Goal: Task Accomplishment & Management: Complete application form

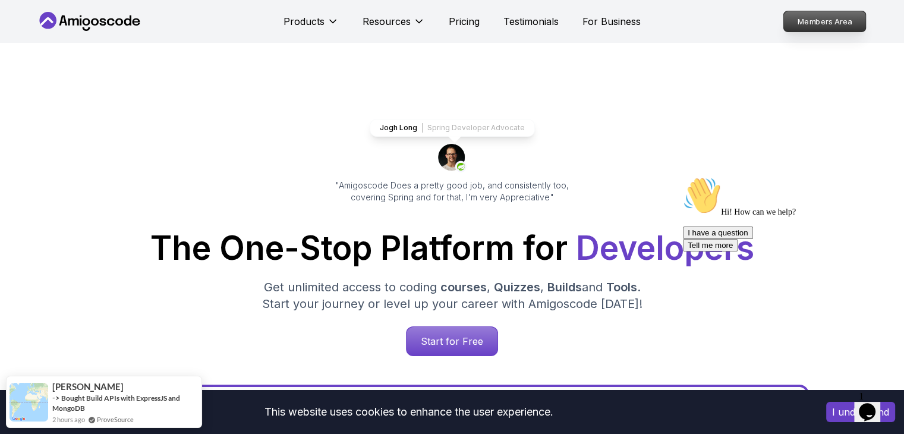
click at [804, 29] on p "Members Area" at bounding box center [824, 21] width 82 height 20
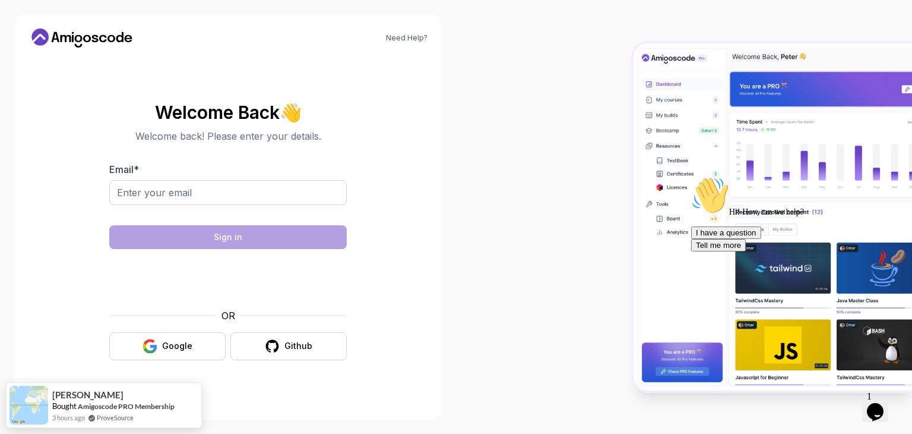
click at [229, 207] on div at bounding box center [228, 212] width 238 height 11
click at [230, 200] on input "Email *" at bounding box center [228, 192] width 238 height 25
type input "[EMAIL_ADDRESS][PERSON_NAME][DOMAIN_NAME]"
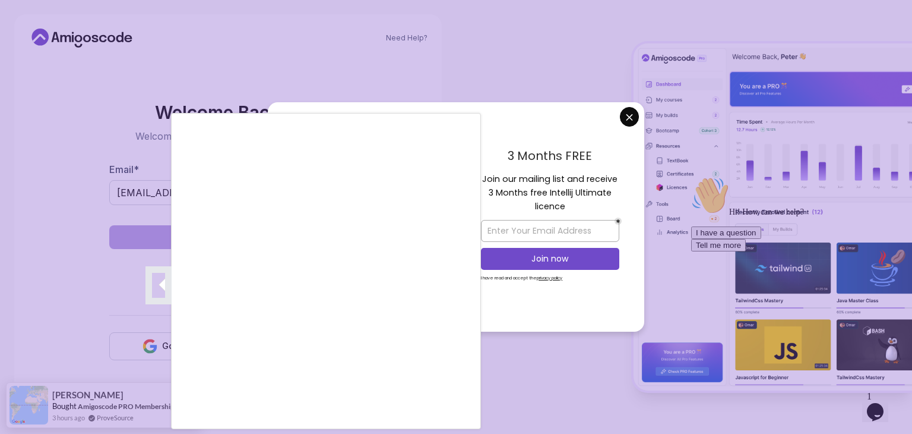
click at [627, 118] on div at bounding box center [456, 217] width 912 height 434
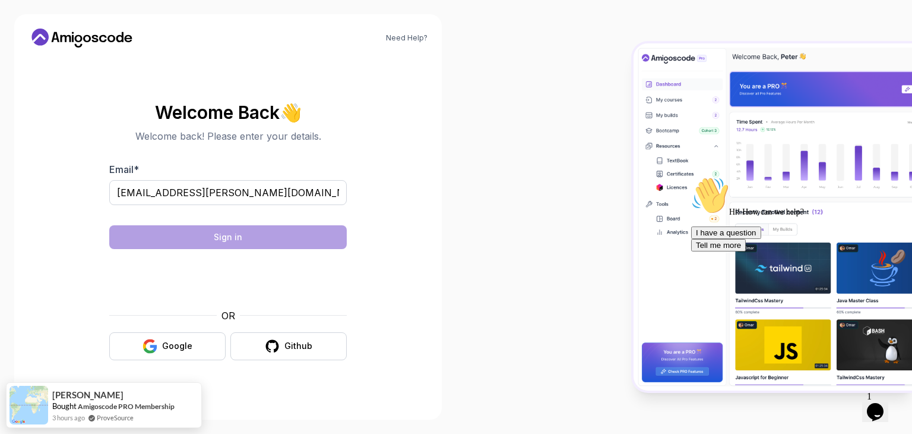
click at [633, 118] on body "Need Help? Welcome Back 👋 Welcome back! Please enter your details. Email * [EMA…" at bounding box center [456, 217] width 912 height 434
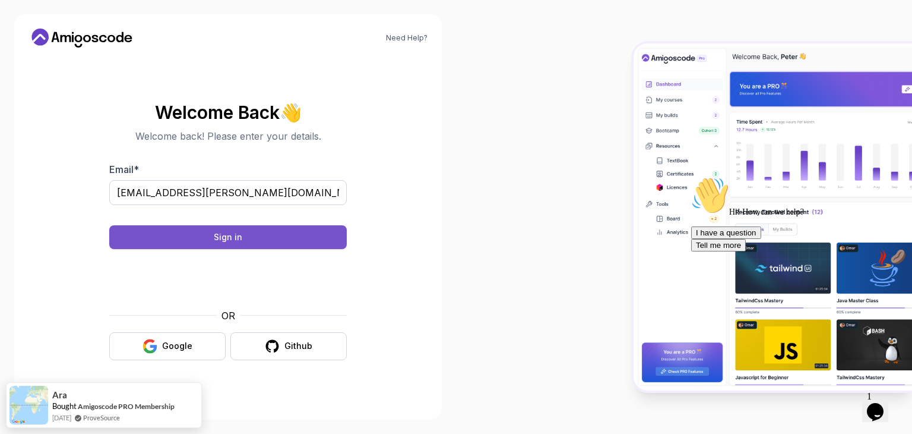
click at [241, 239] on div "Sign in" at bounding box center [228, 237] width 29 height 12
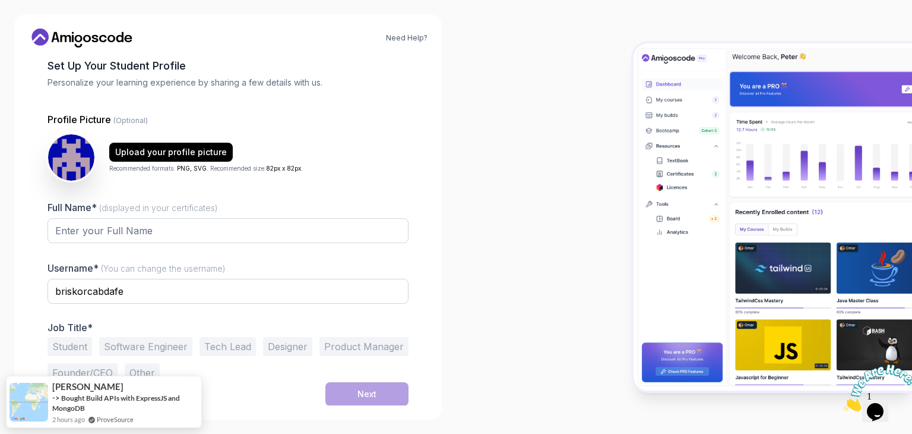
scroll to position [62, 0]
click at [318, 220] on input "Full Name* (displayed in your certificates)" at bounding box center [228, 229] width 361 height 25
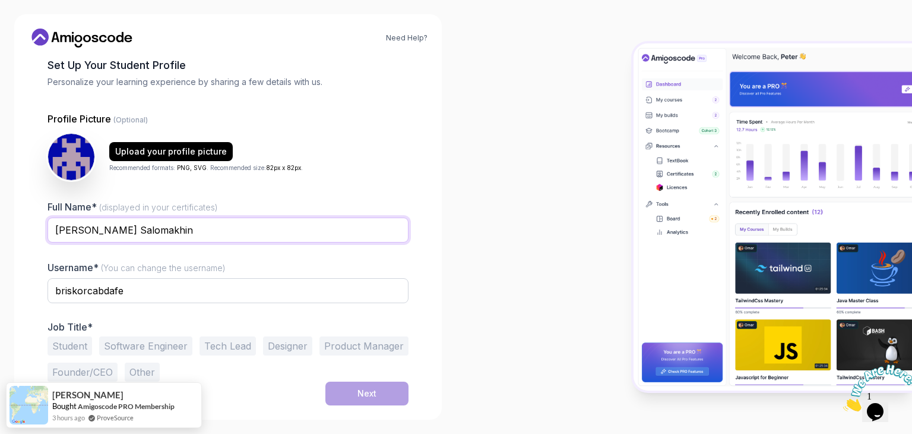
type input "[PERSON_NAME] Salomakhin"
click at [296, 291] on input "briskorcabdafe" at bounding box center [228, 290] width 361 height 25
type input "Dimasik"
click at [46, 349] on div "1 Set Up Your Profile 1 Set Up Your Profile 2 Let's Get to Know You Set Up Your…" at bounding box center [228, 231] width 399 height 348
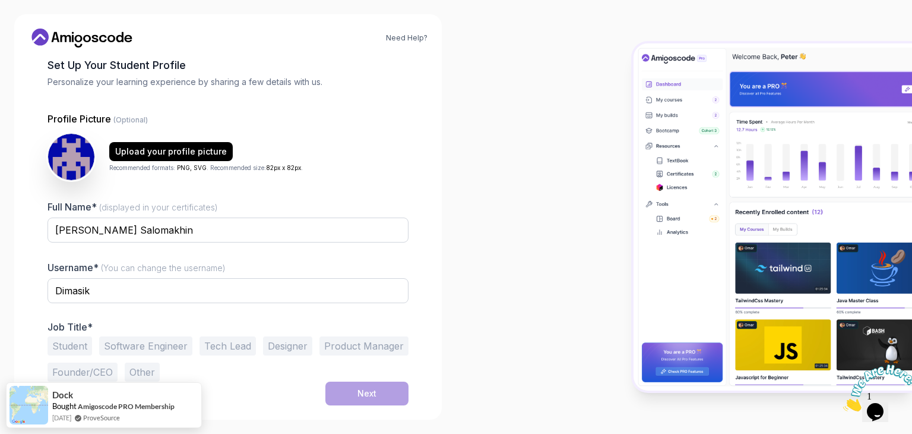
click at [68, 347] on button "Student" at bounding box center [70, 345] width 45 height 19
click at [336, 394] on button "Next" at bounding box center [367, 393] width 83 height 24
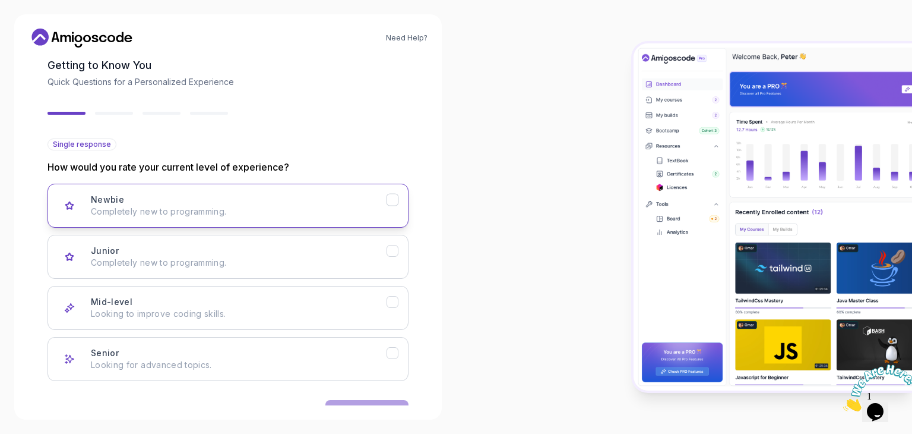
click at [323, 219] on button "Newbie Completely new to programming." at bounding box center [228, 206] width 361 height 44
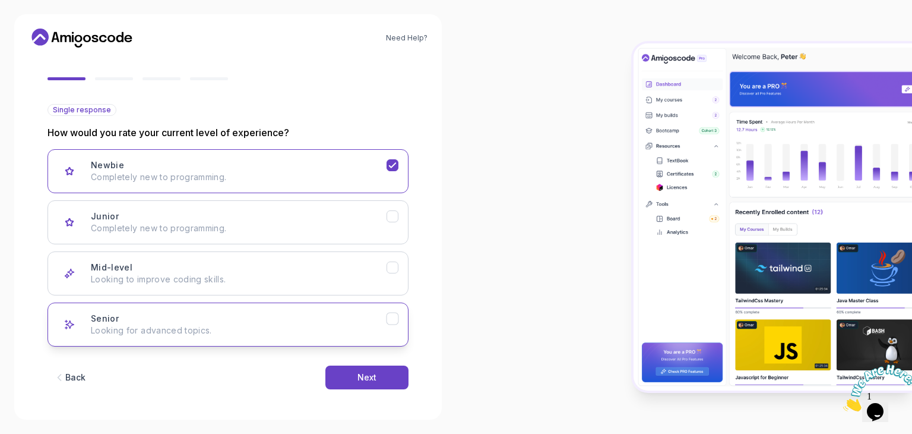
scroll to position [98, 0]
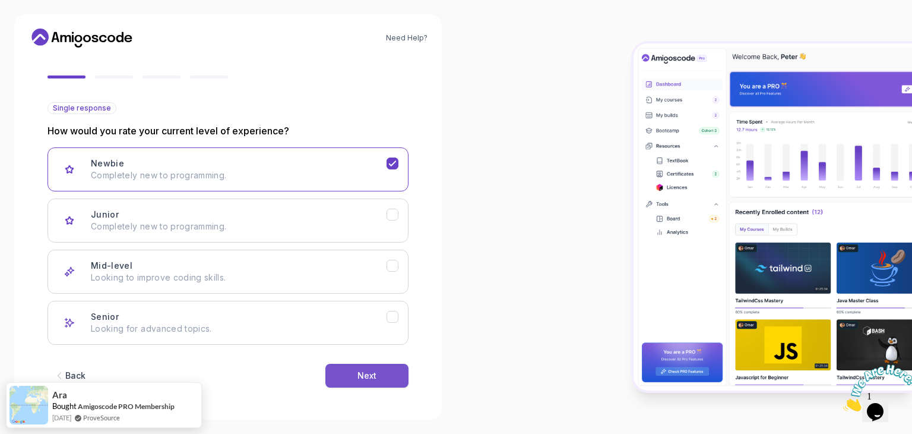
click at [386, 382] on button "Next" at bounding box center [367, 376] width 83 height 24
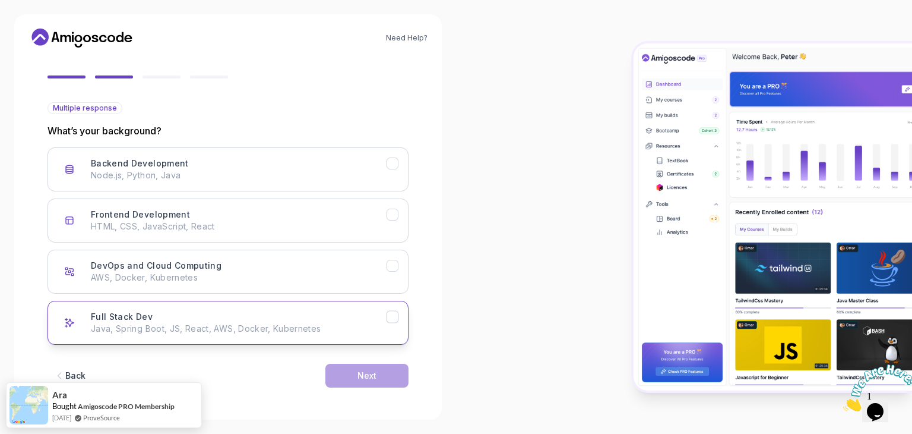
click at [285, 315] on div "Full Stack Dev Java, Spring Boot, JS, React, AWS, Docker, Kubernetes" at bounding box center [239, 323] width 296 height 24
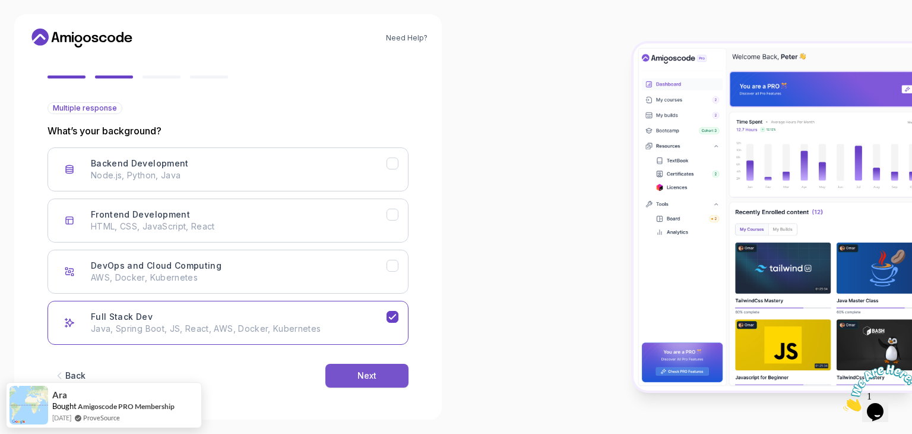
click at [338, 380] on button "Next" at bounding box center [367, 376] width 83 height 24
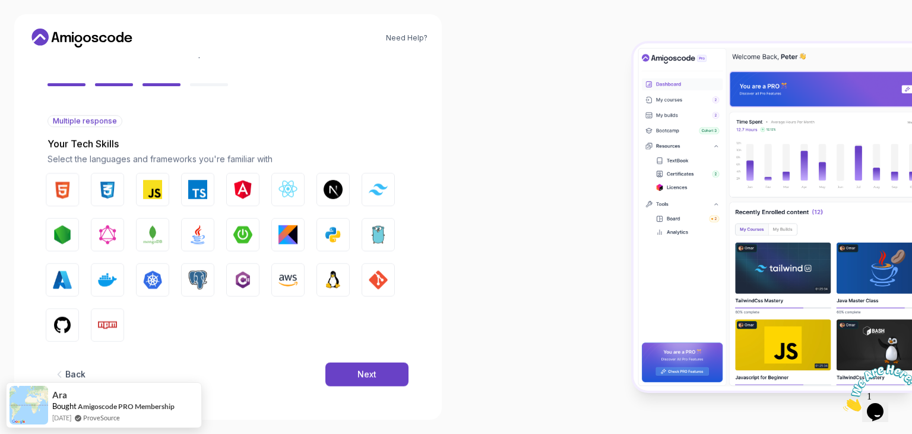
scroll to position [85, 0]
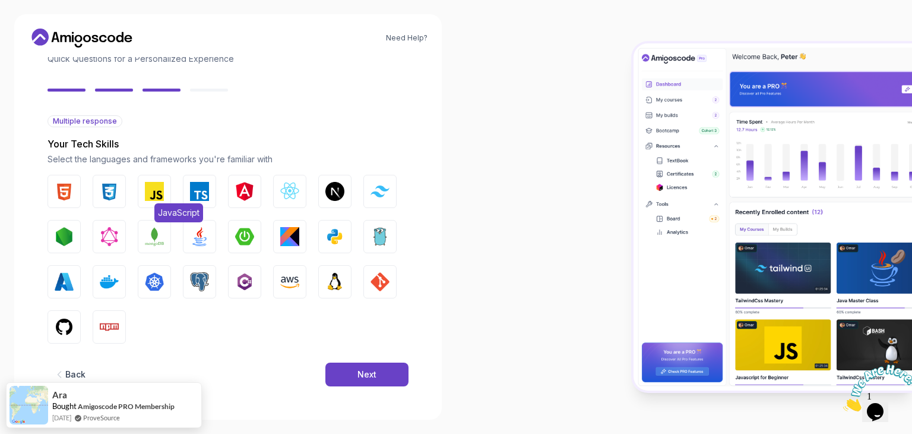
click at [160, 194] on img "button" at bounding box center [154, 191] width 19 height 19
click at [230, 192] on button "Angular" at bounding box center [244, 191] width 33 height 33
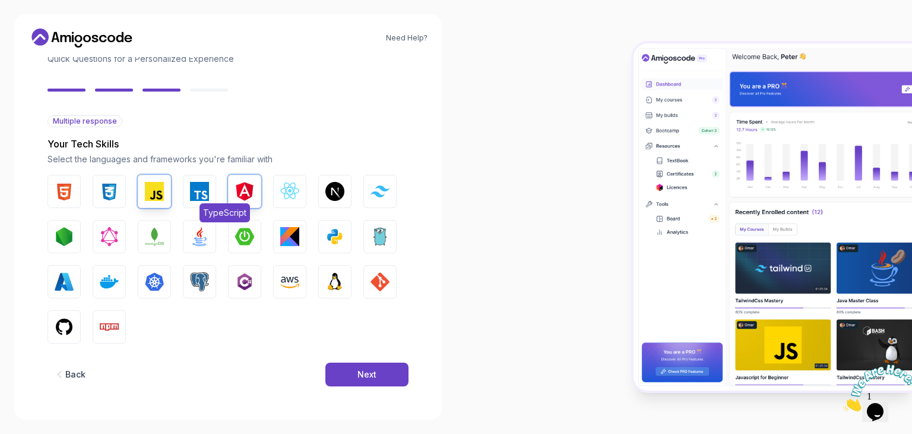
click at [194, 195] on img "button" at bounding box center [199, 191] width 19 height 19
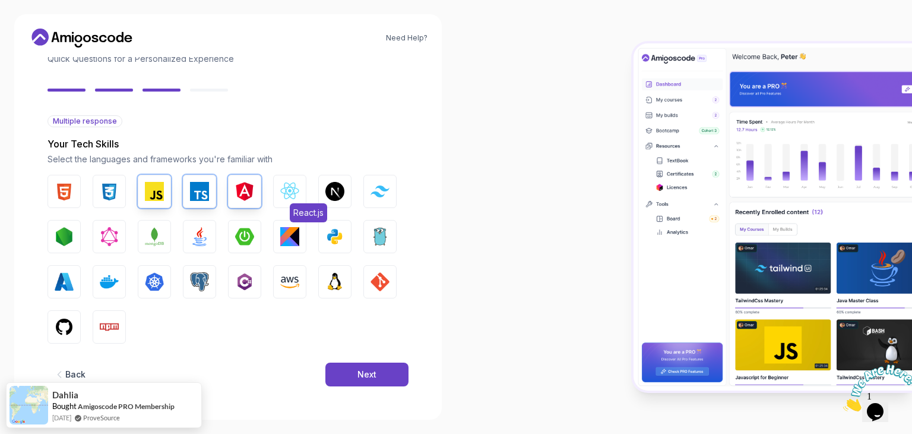
click at [299, 193] on img "button" at bounding box center [289, 191] width 19 height 19
click at [106, 330] on img "button" at bounding box center [109, 326] width 19 height 19
click at [81, 324] on div "HTML CSS JavaScript TypeScript Angular React.js Next.js Tailwind CSS Node.js Gr…" at bounding box center [228, 259] width 361 height 169
click at [81, 325] on div "HTML CSS JavaScript TypeScript Angular React.js Next.js Tailwind CSS Node.js Gr…" at bounding box center [228, 259] width 361 height 169
click at [78, 327] on button "GitHub" at bounding box center [64, 326] width 33 height 33
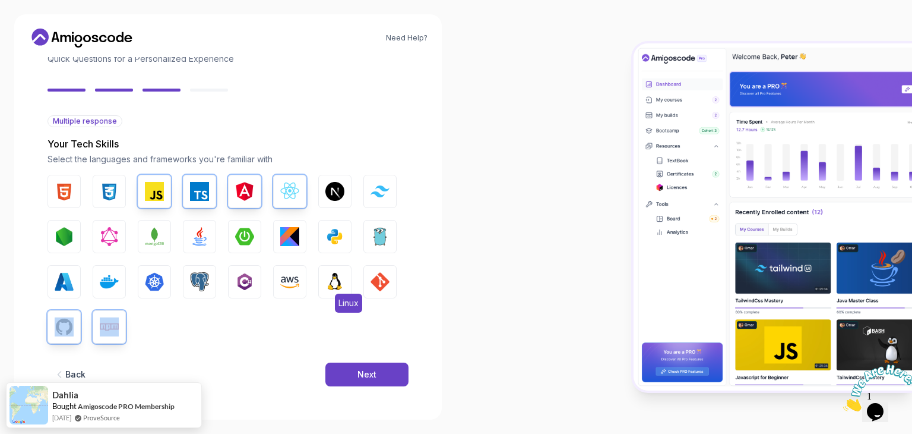
click at [337, 279] on img "button" at bounding box center [335, 281] width 19 height 19
click at [388, 279] on img "button" at bounding box center [380, 281] width 19 height 19
drag, startPoint x: 112, startPoint y: 197, endPoint x: 102, endPoint y: 195, distance: 10.8
click at [112, 197] on img "button" at bounding box center [109, 191] width 19 height 19
click at [70, 190] on img "button" at bounding box center [64, 191] width 19 height 19
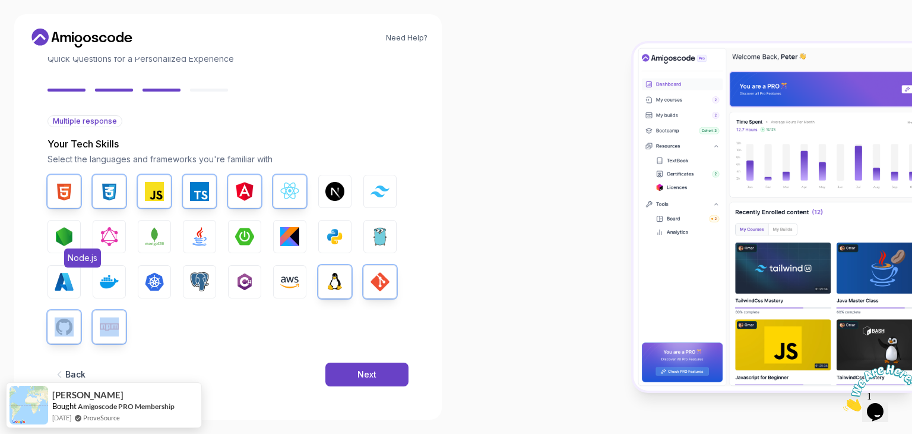
click at [70, 230] on img "button" at bounding box center [64, 236] width 19 height 19
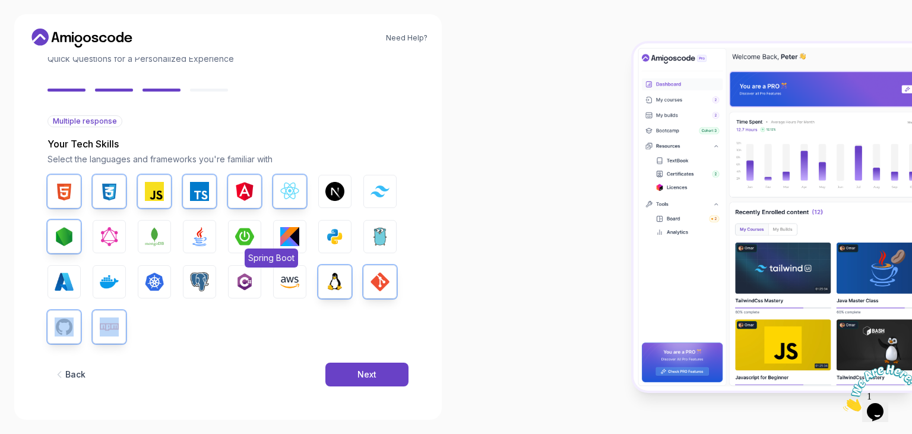
click at [245, 237] on img "button" at bounding box center [244, 236] width 19 height 19
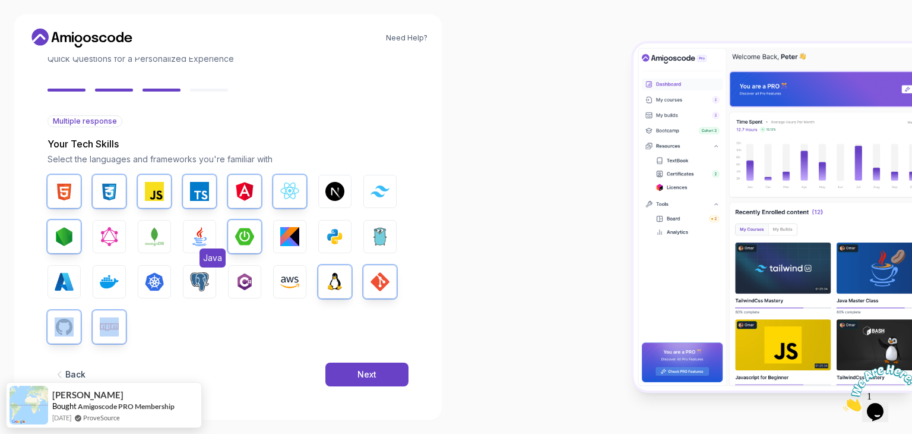
click at [198, 225] on button "Java" at bounding box center [199, 236] width 33 height 33
click at [153, 231] on img "button" at bounding box center [154, 236] width 19 height 19
click at [201, 288] on img "button" at bounding box center [199, 281] width 19 height 19
click at [119, 288] on button "Docker" at bounding box center [109, 281] width 33 height 33
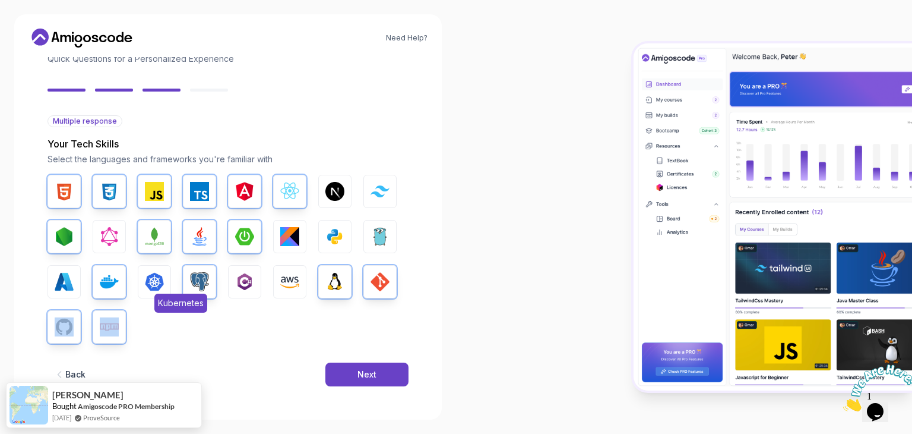
click at [153, 280] on img "button" at bounding box center [154, 281] width 19 height 19
click at [348, 381] on button "Next" at bounding box center [367, 374] width 83 height 24
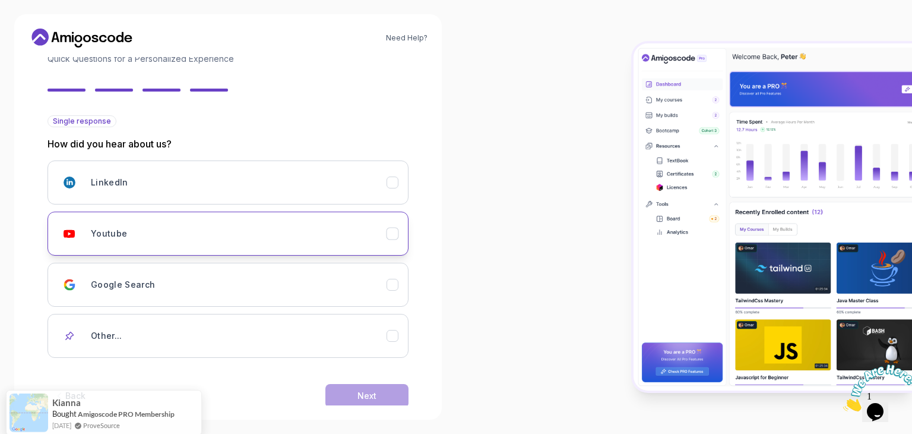
click at [346, 241] on div "Youtube" at bounding box center [239, 234] width 296 height 24
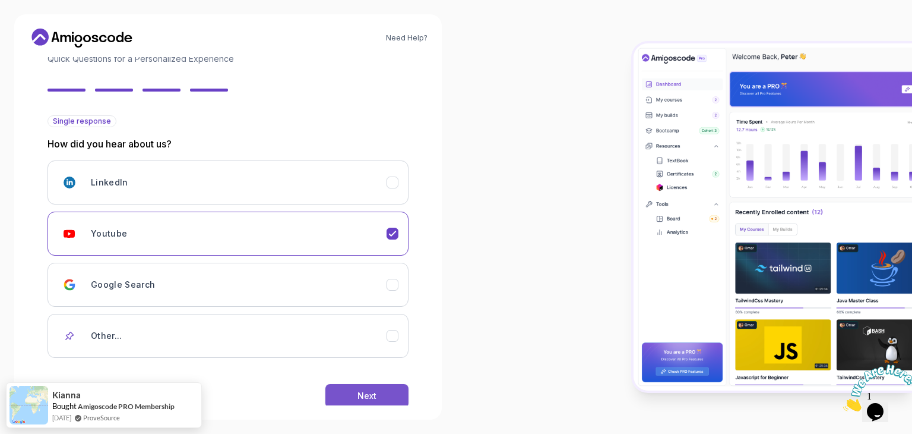
click at [402, 398] on button "Next" at bounding box center [367, 396] width 83 height 24
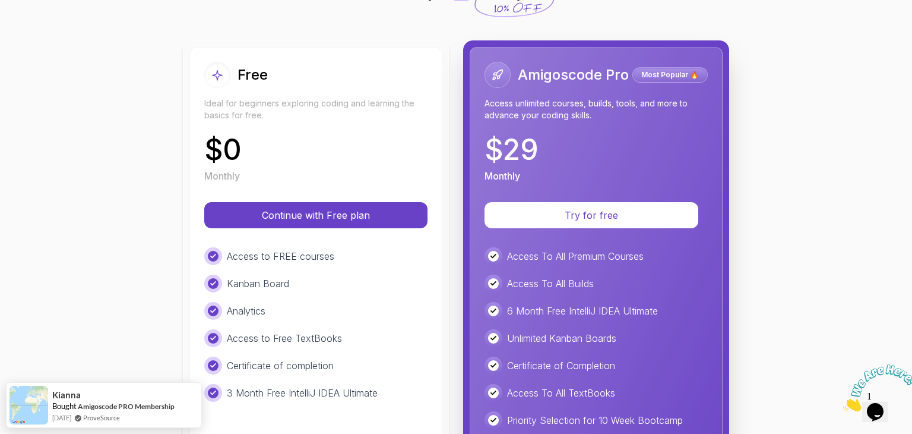
scroll to position [128, 0]
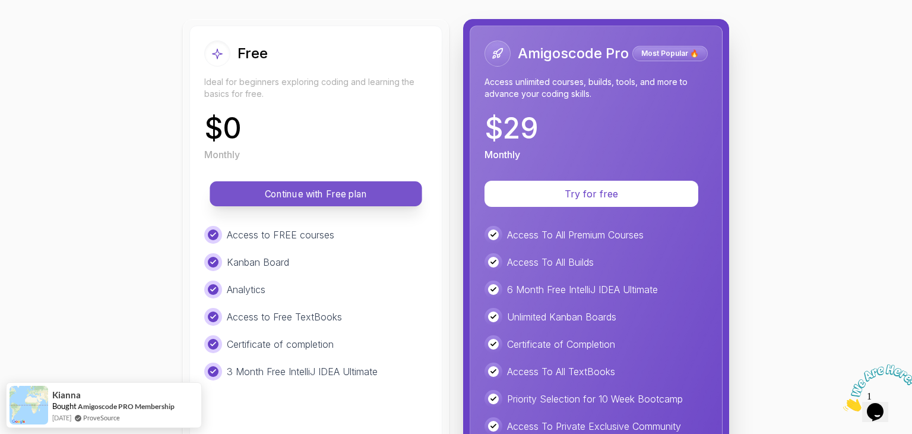
click at [297, 203] on button "Continue with Free plan" at bounding box center [316, 193] width 212 height 25
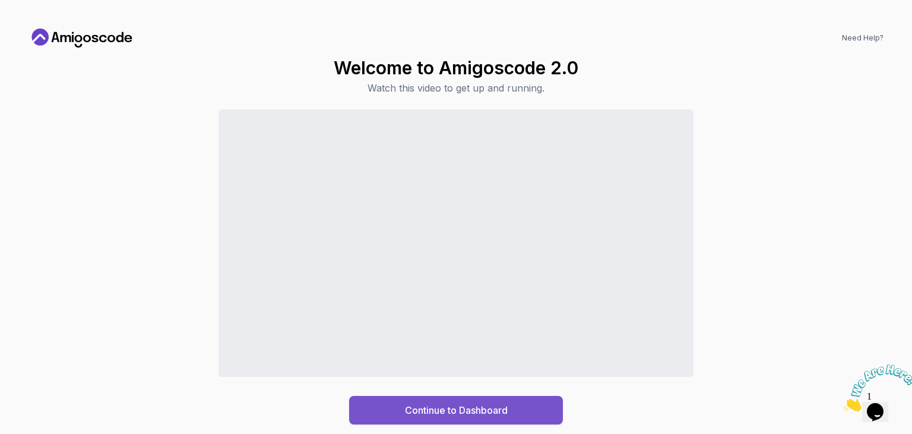
click at [424, 411] on div "Continue to Dashboard" at bounding box center [456, 410] width 103 height 14
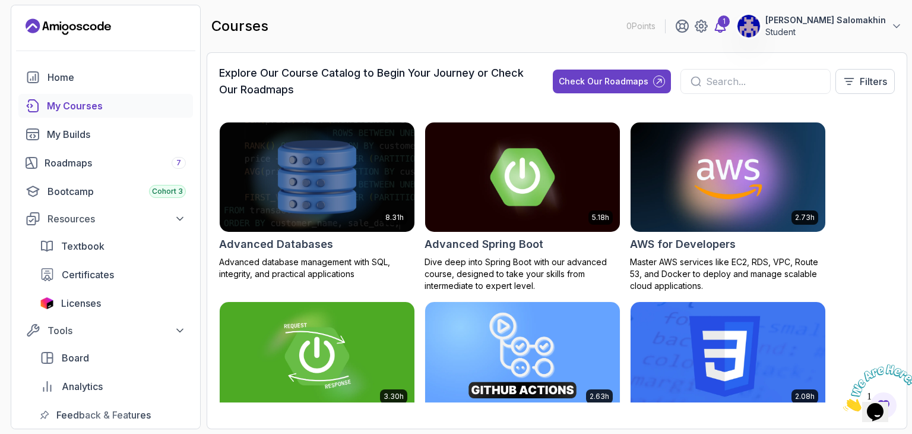
click at [730, 24] on div "1" at bounding box center [724, 21] width 12 height 12
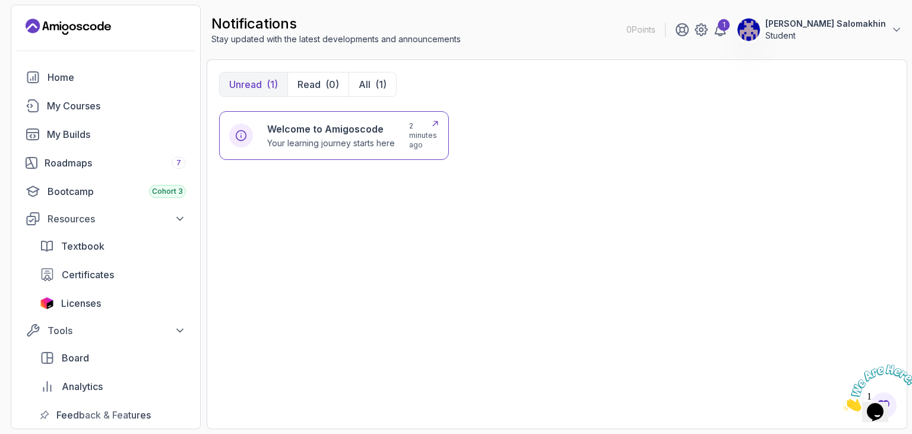
click at [345, 148] on p "Your learning journey starts here" at bounding box center [331, 143] width 128 height 12
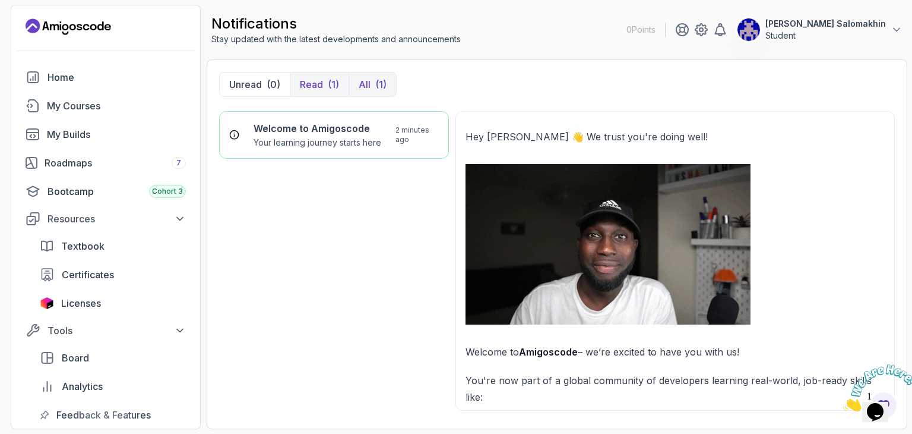
click at [368, 86] on p "All" at bounding box center [365, 84] width 12 height 14
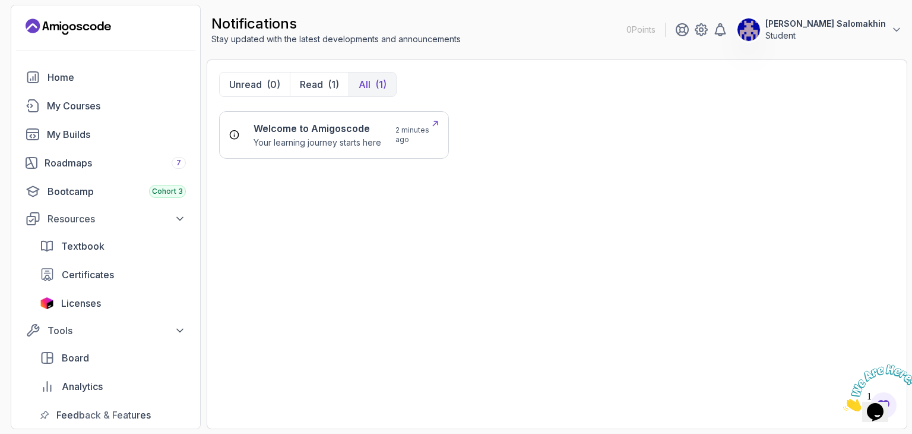
click at [357, 131] on h6 "Welcome to Amigoscode" at bounding box center [318, 128] width 128 height 14
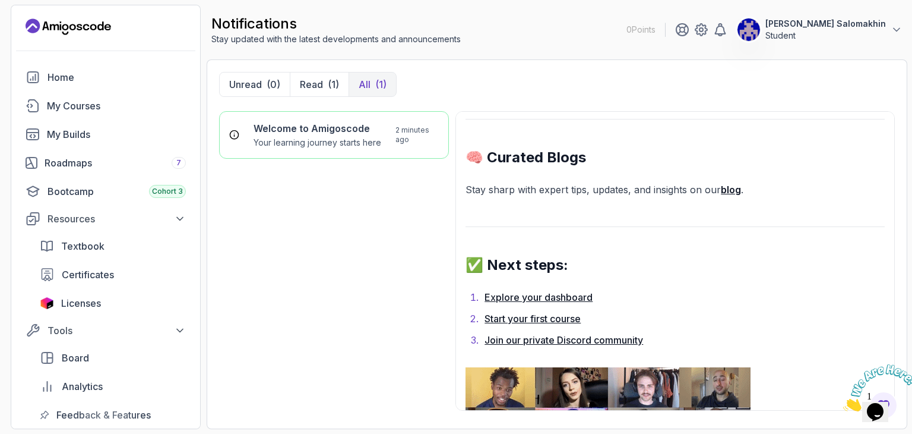
scroll to position [1002, 0]
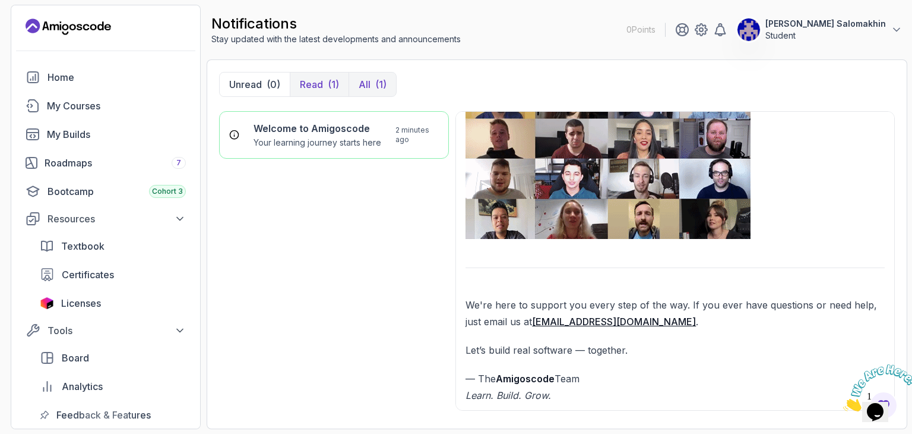
click at [305, 80] on p "Read" at bounding box center [311, 84] width 23 height 14
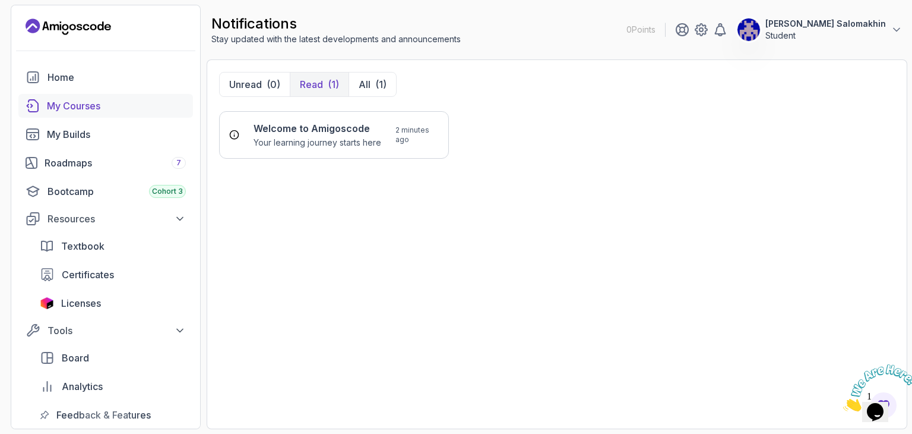
click at [93, 103] on div "My Courses" at bounding box center [116, 106] width 139 height 14
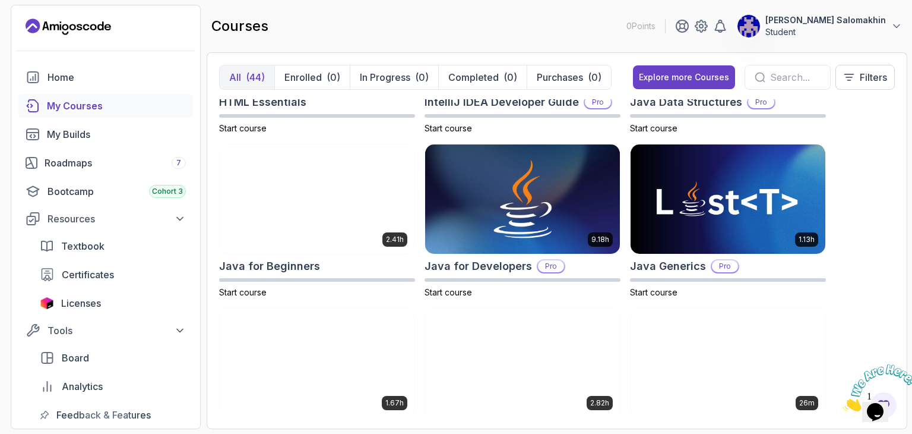
scroll to position [772, 0]
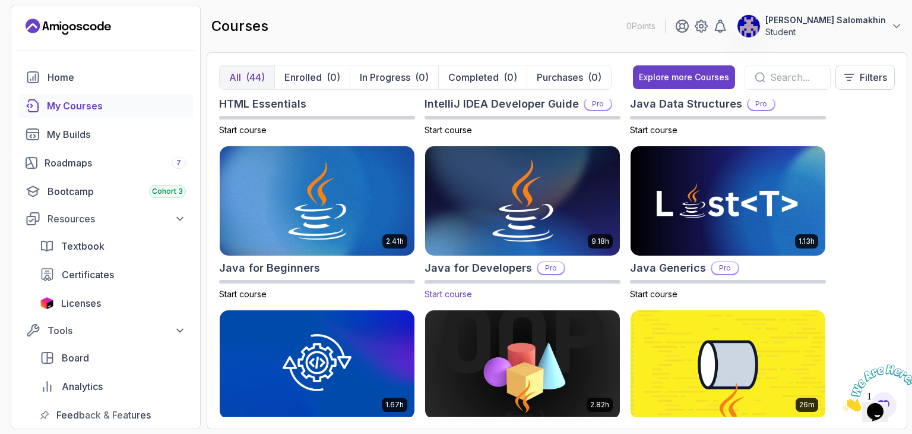
click at [471, 217] on img at bounding box center [523, 201] width 204 height 115
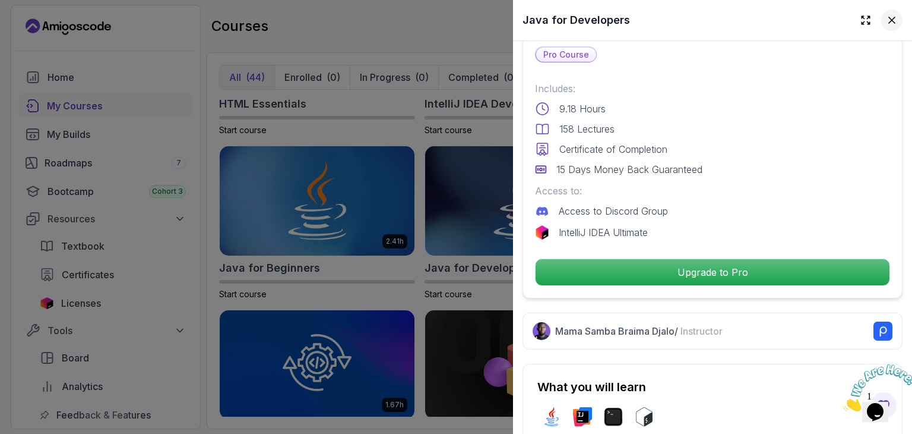
scroll to position [273, 0]
click at [889, 18] on button at bounding box center [892, 20] width 21 height 21
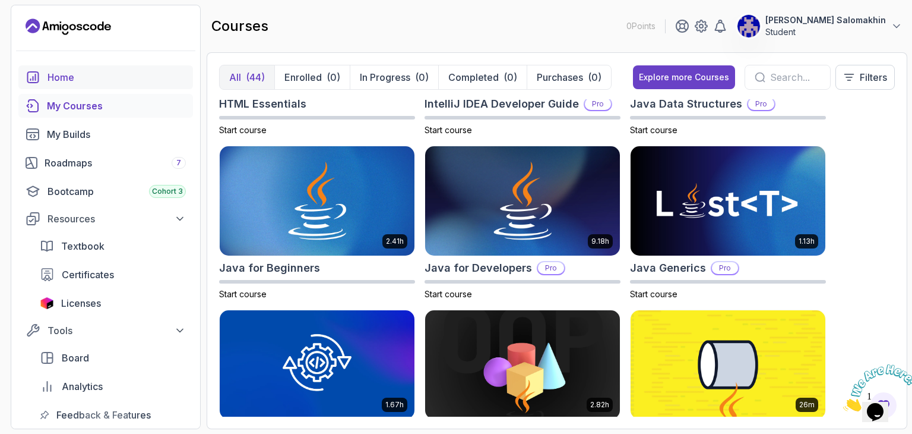
click at [88, 78] on div "Home" at bounding box center [117, 77] width 138 height 14
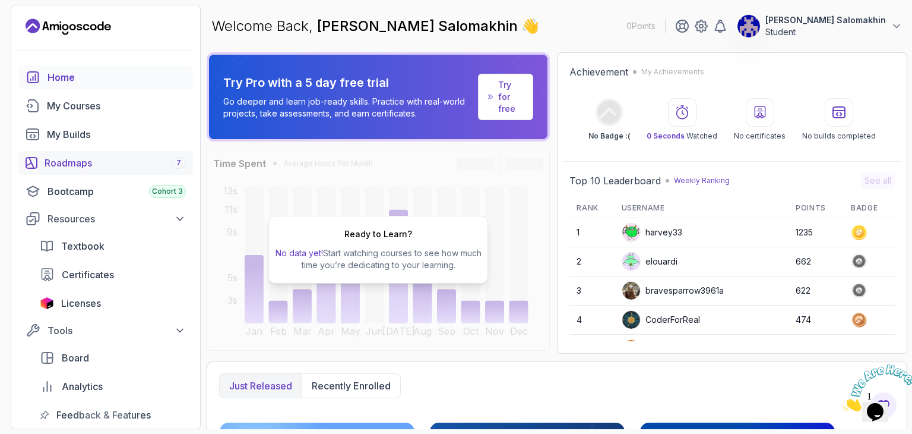
click at [99, 163] on div "Roadmaps 7" at bounding box center [115, 163] width 141 height 14
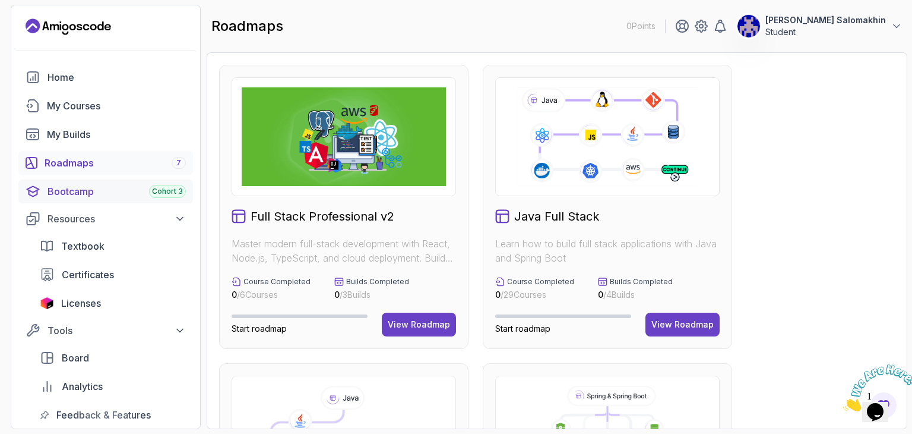
click at [81, 188] on div "Bootcamp Cohort 3" at bounding box center [117, 191] width 138 height 14
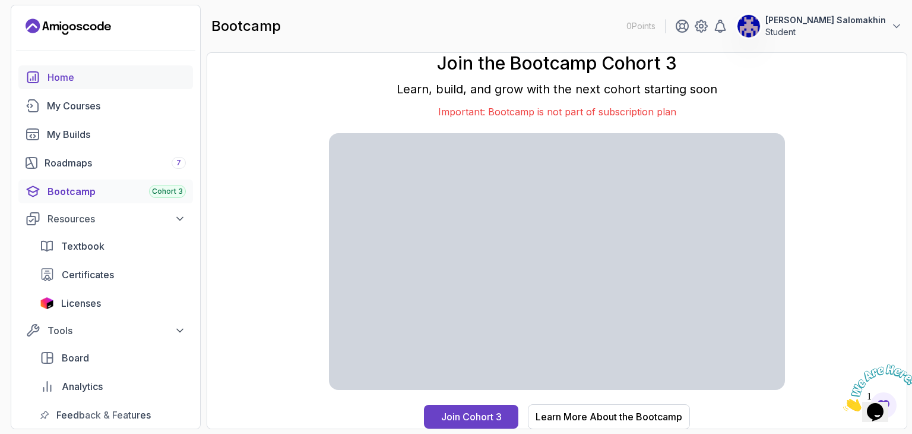
click at [80, 77] on div "Home" at bounding box center [117, 77] width 138 height 14
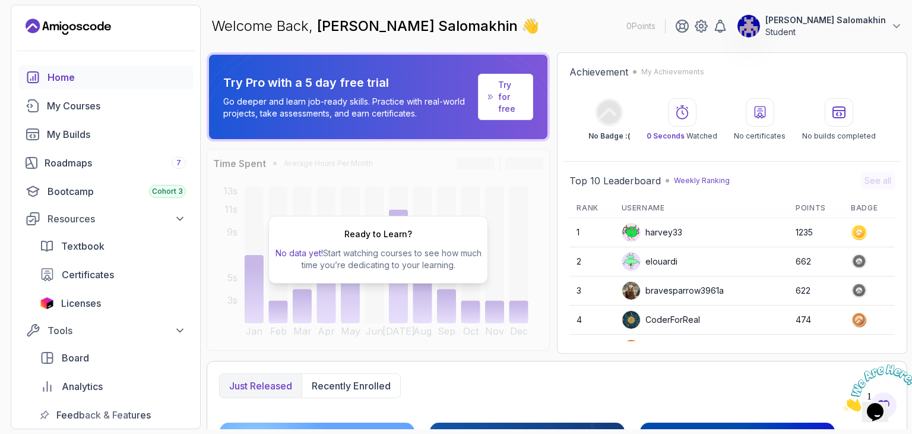
click at [805, 22] on button "[PERSON_NAME] Salomakhin Student" at bounding box center [820, 26] width 166 height 24
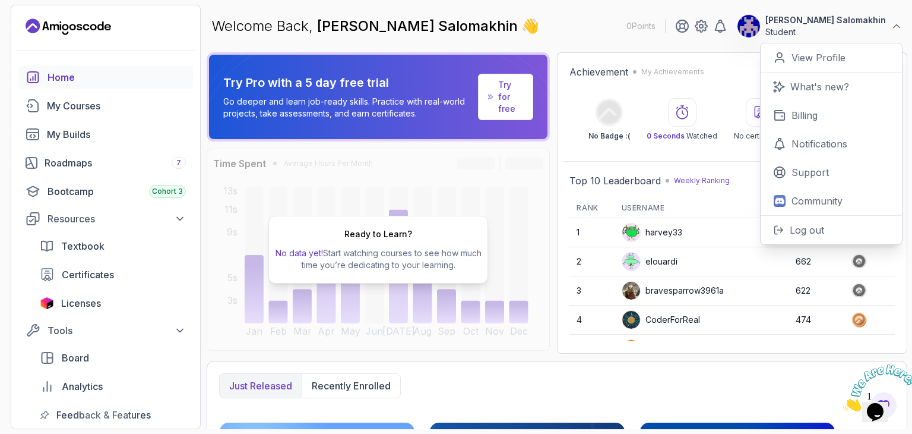
click at [649, 24] on div "Welcome Back, [PERSON_NAME] Salomakhin 👋 0 Points [PERSON_NAME] Salomakhin Stud…" at bounding box center [557, 26] width 701 height 43
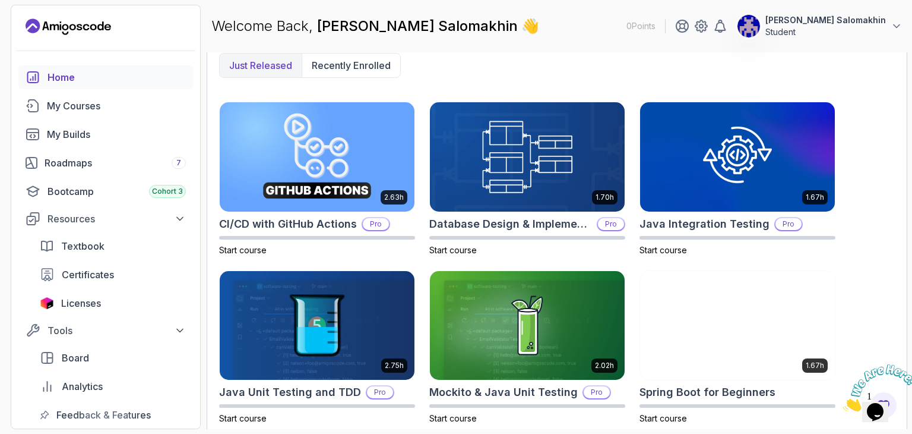
scroll to position [318, 0]
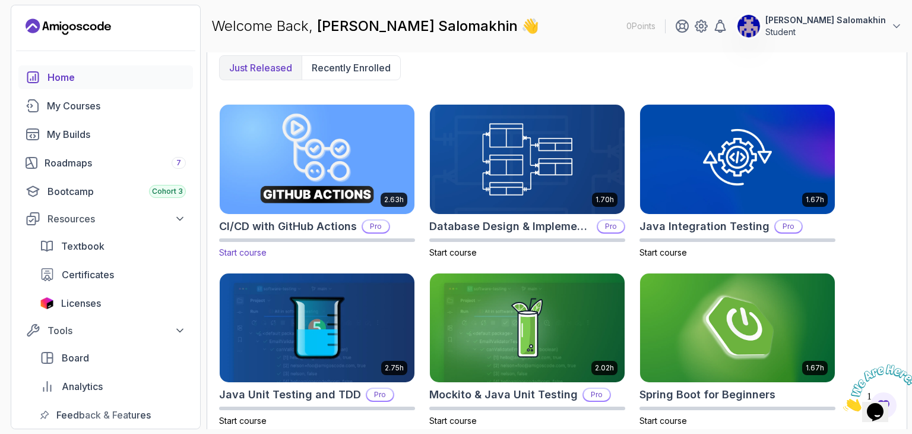
click at [326, 165] on img at bounding box center [317, 159] width 204 height 115
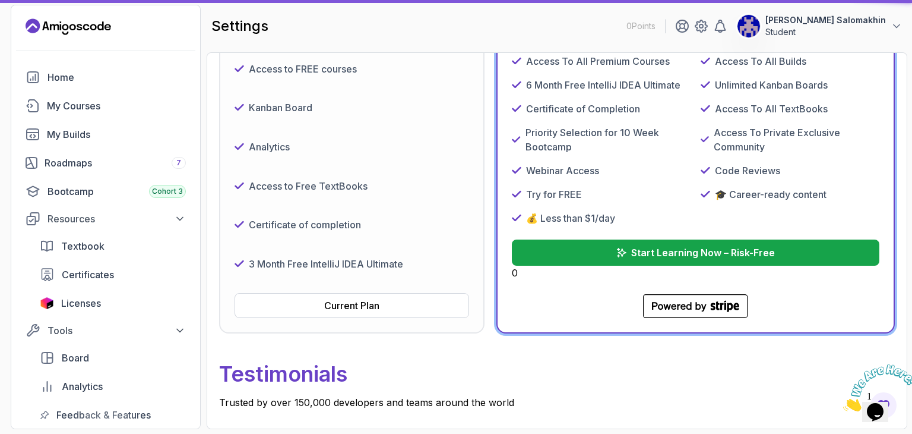
scroll to position [70, 0]
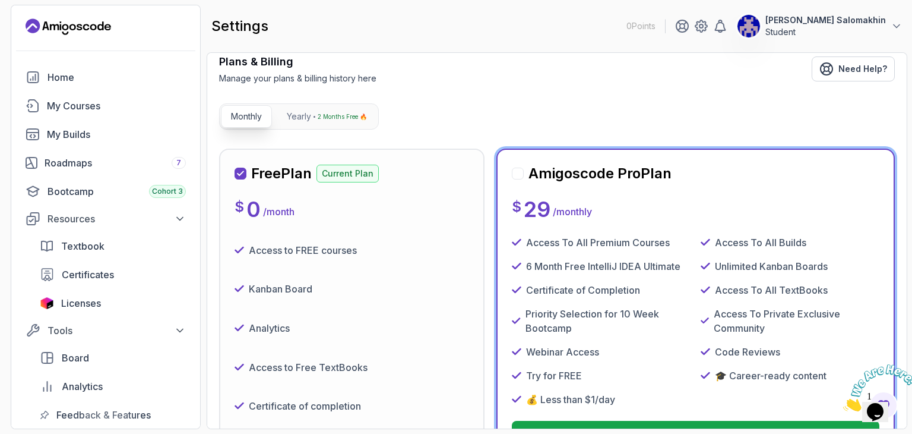
click at [423, 235] on div "Access to FREE courses" at bounding box center [352, 250] width 235 height 30
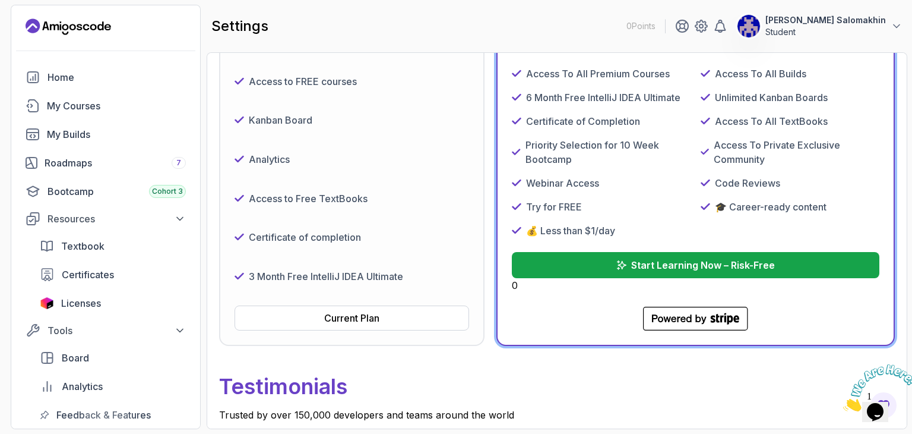
scroll to position [248, 0]
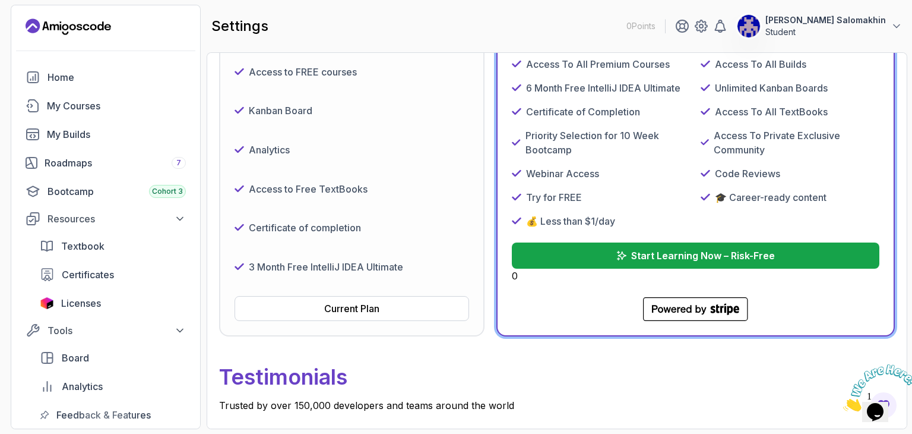
click at [430, 230] on div "Certificate of completion" at bounding box center [352, 228] width 235 height 30
click at [409, 210] on div "Access to FREE courses Kanban Board Analytics Access to Free TextBooks Certific…" at bounding box center [352, 169] width 235 height 225
click at [387, 305] on button "Current Plan" at bounding box center [352, 308] width 235 height 25
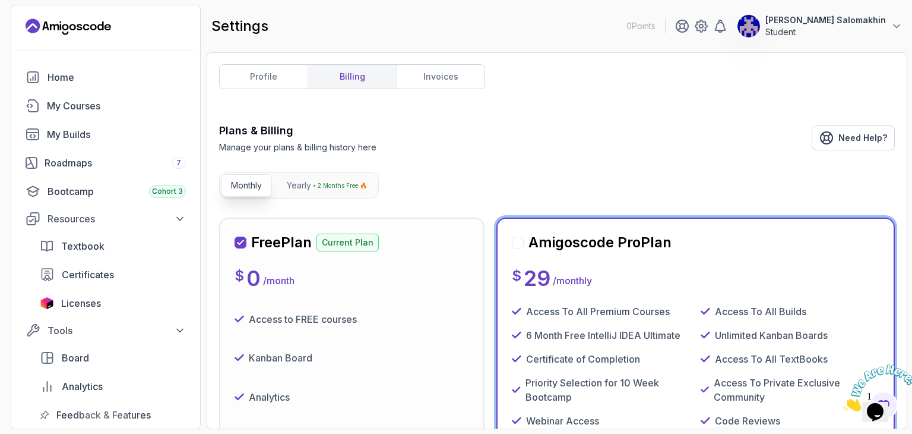
scroll to position [0, 0]
click at [329, 189] on p "2 Months Free 🔥" at bounding box center [342, 186] width 49 height 12
click at [248, 182] on p "Monthly" at bounding box center [246, 186] width 31 height 12
click at [116, 167] on div "Roadmaps 7" at bounding box center [115, 163] width 141 height 14
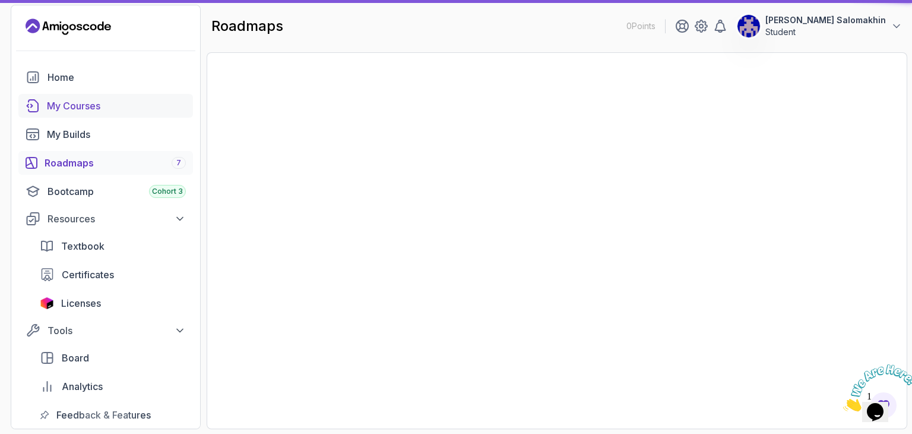
click at [113, 135] on div "My Builds" at bounding box center [116, 134] width 139 height 14
click at [112, 104] on div "My Courses" at bounding box center [116, 106] width 139 height 14
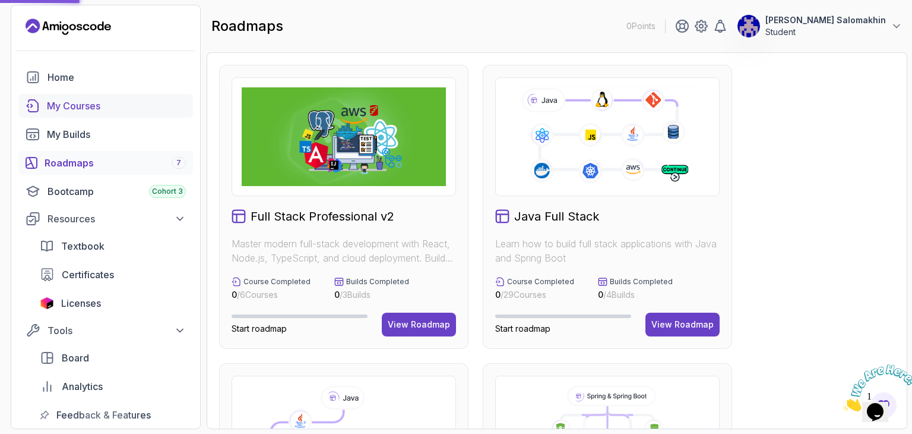
click at [105, 105] on div "My Courses" at bounding box center [116, 106] width 139 height 14
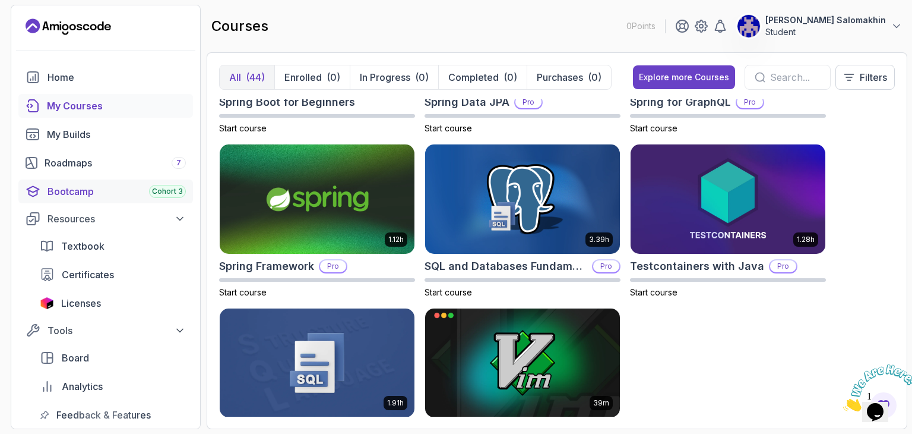
click at [72, 197] on div "Bootcamp Cohort 3" at bounding box center [117, 191] width 138 height 14
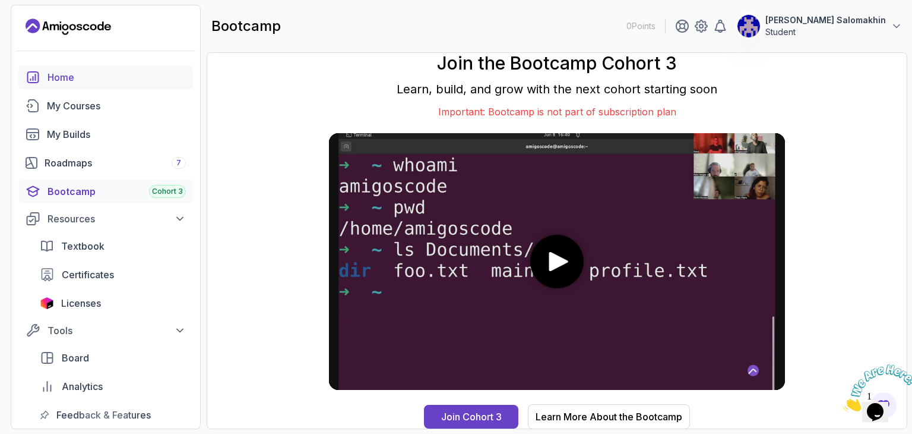
click at [74, 71] on div "Home" at bounding box center [117, 77] width 138 height 14
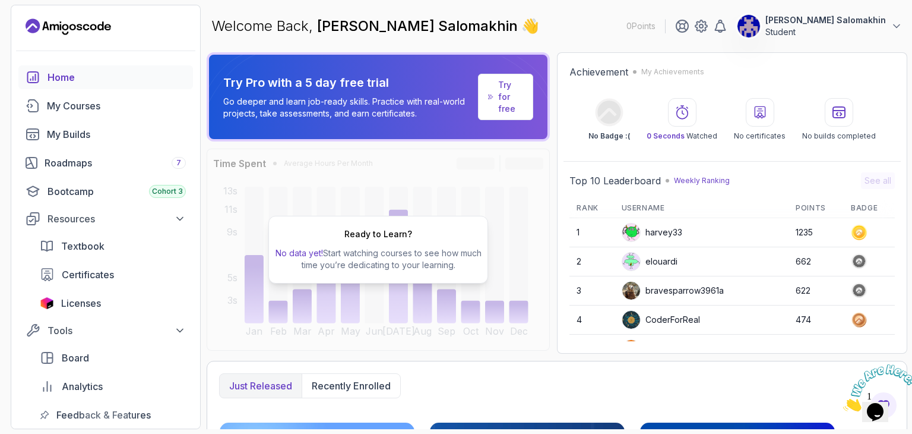
click at [774, 22] on div "[PERSON_NAME] Salomakhin Student" at bounding box center [789, 26] width 228 height 24
click at [822, 20] on p "[PERSON_NAME] Salomakhin" at bounding box center [826, 20] width 121 height 12
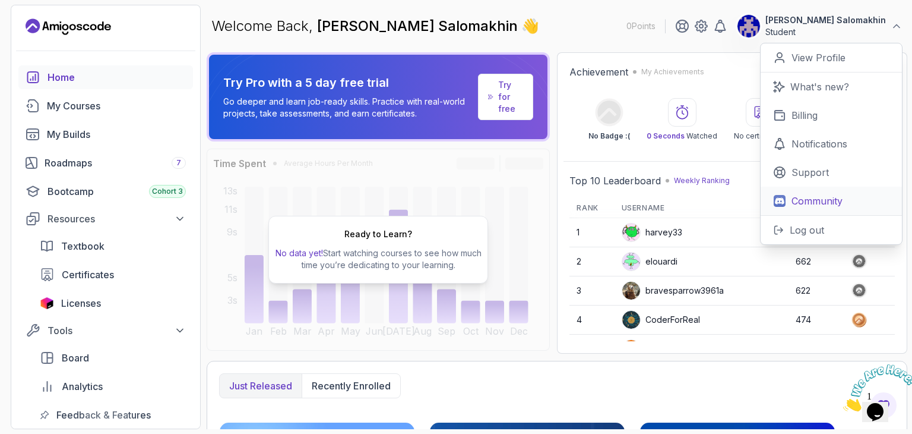
click at [798, 197] on p "Community" at bounding box center [817, 201] width 51 height 14
